Goal: Find contact information: Find contact information

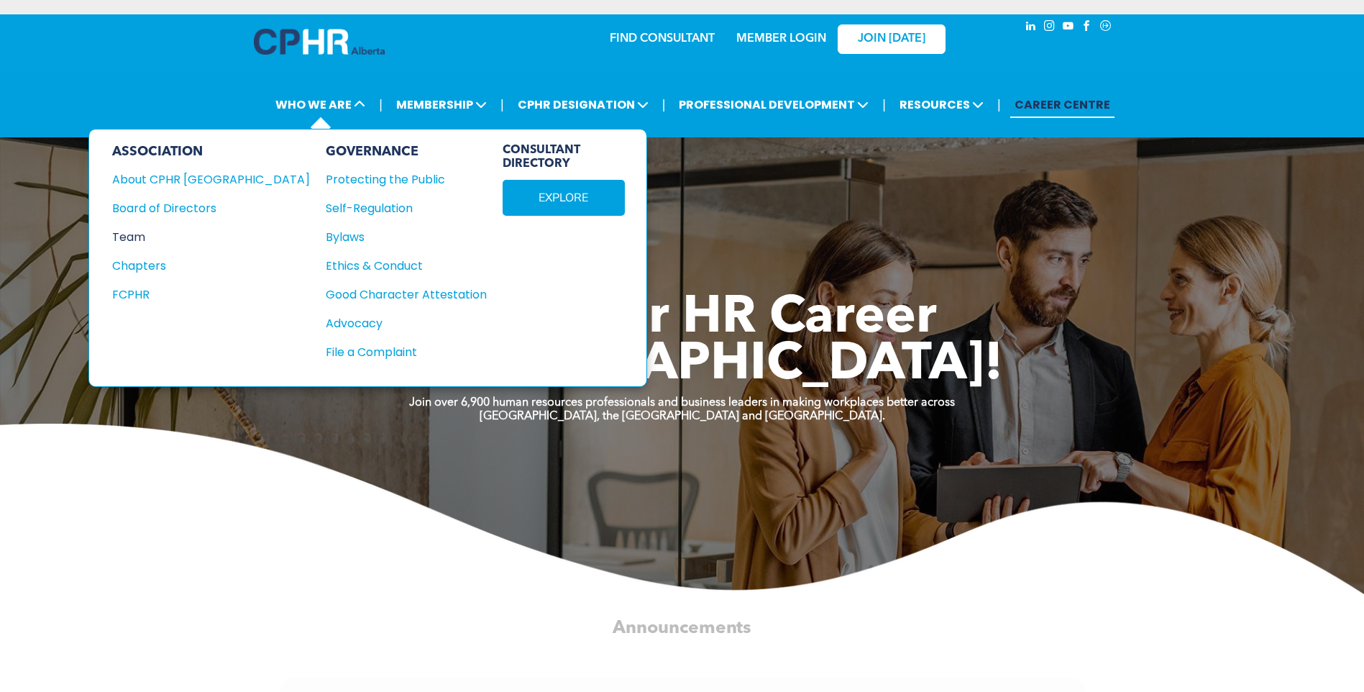
click at [133, 233] on div "Team" at bounding box center [201, 237] width 178 height 18
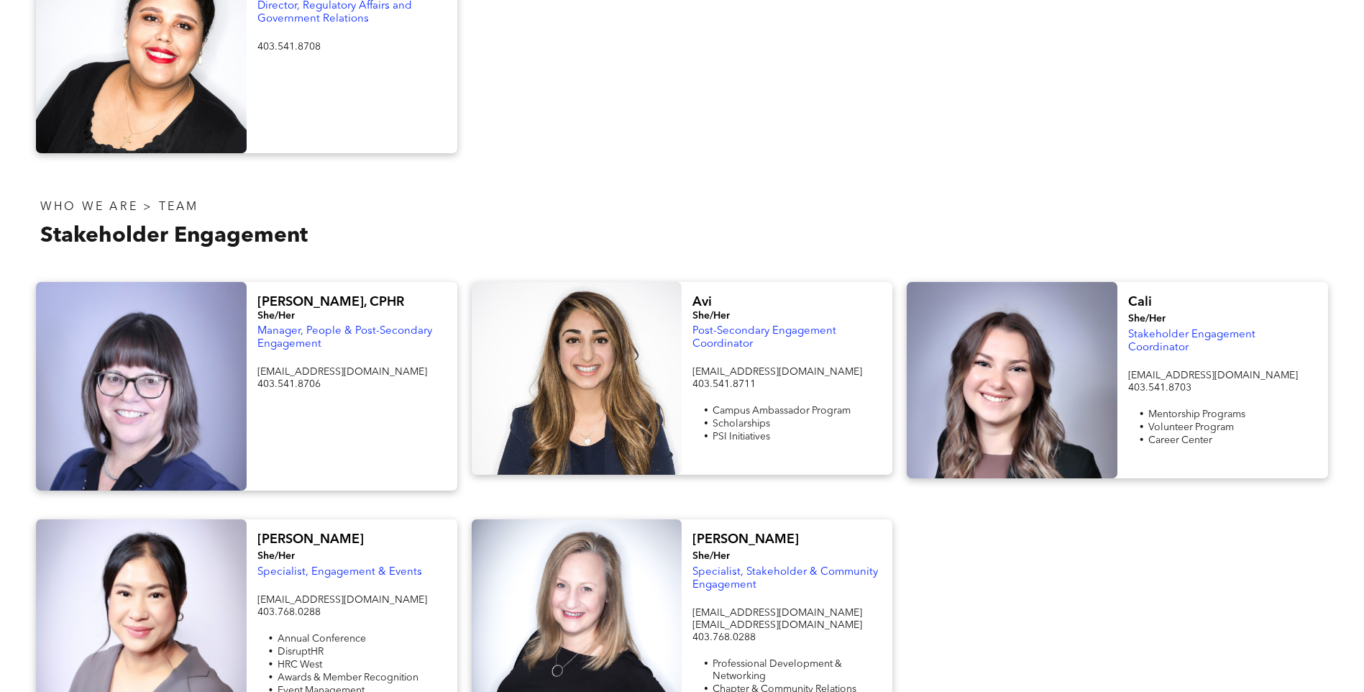
scroll to position [1007, 0]
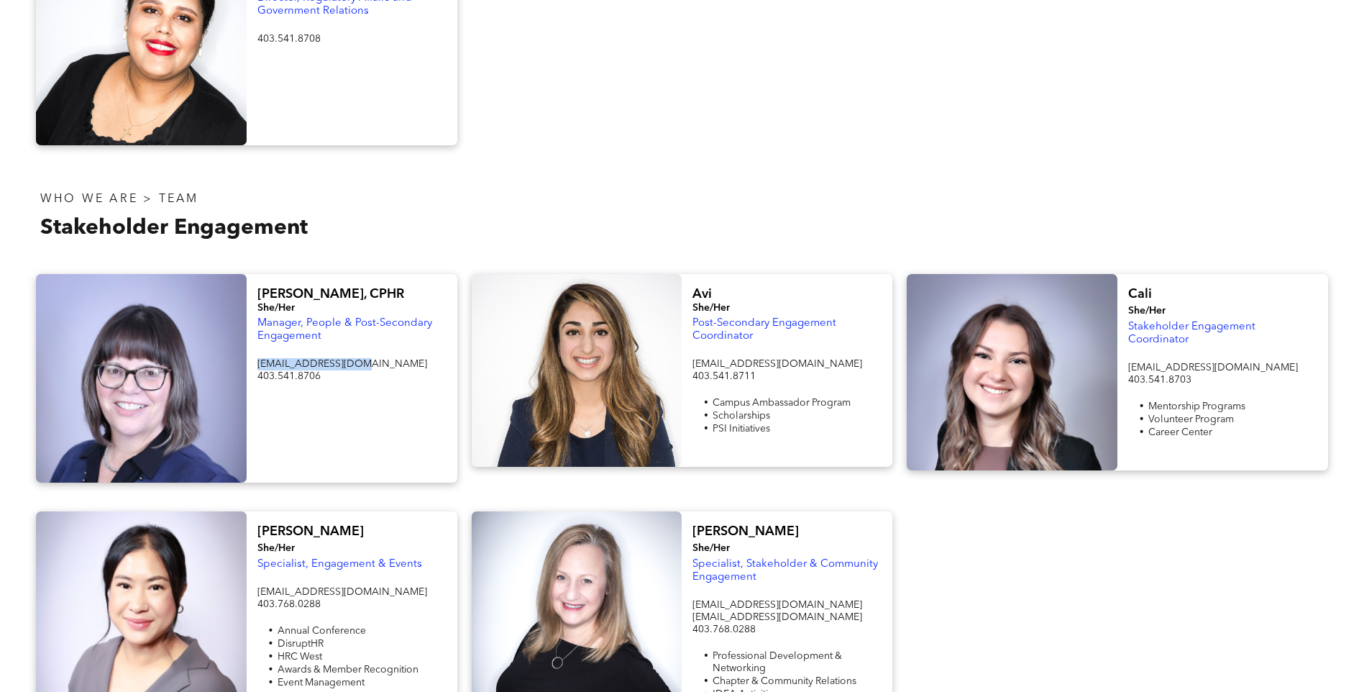
drag, startPoint x: 360, startPoint y: 350, endPoint x: 255, endPoint y: 347, distance: 104.3
click at [255, 347] on div "[PERSON_NAME], CPHR She/Her Manager, People & Post-Secondary Engagement [EMAIL_…" at bounding box center [352, 378] width 211 height 209
copy span "[EMAIL_ADDRESS][DOMAIN_NAME]"
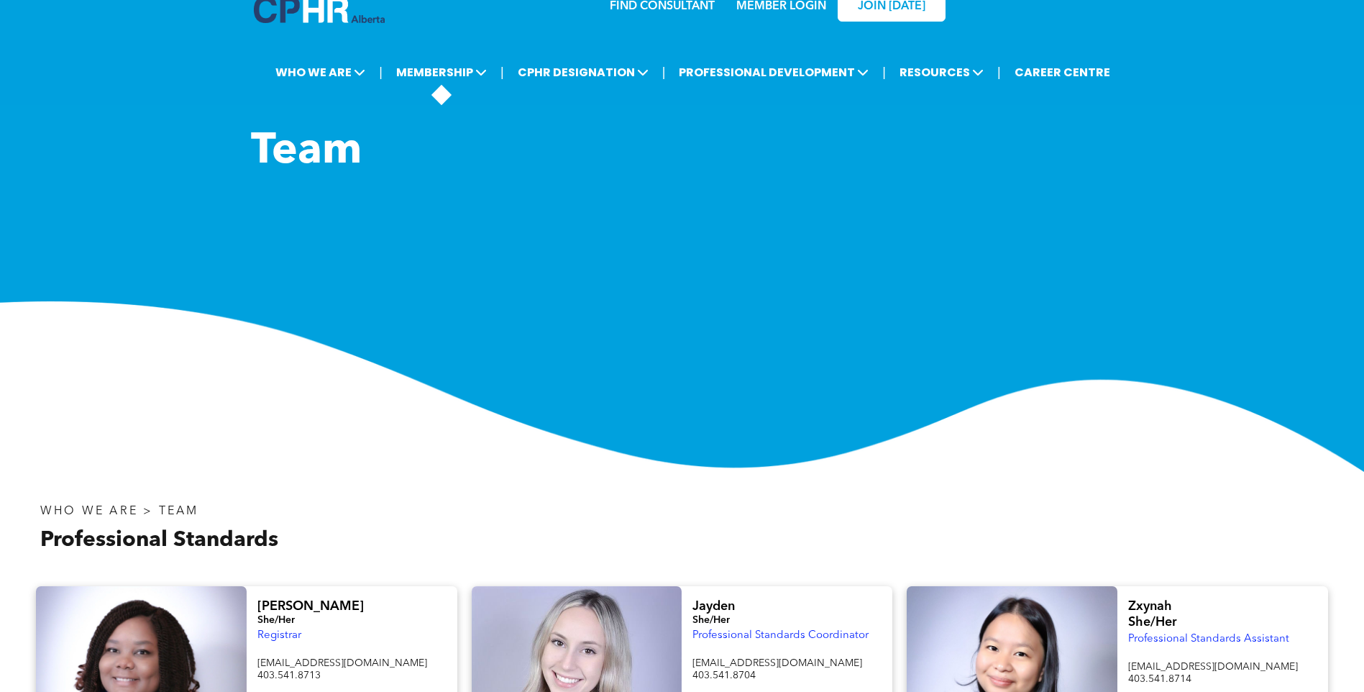
scroll to position [0, 0]
